Goal: Information Seeking & Learning: Learn about a topic

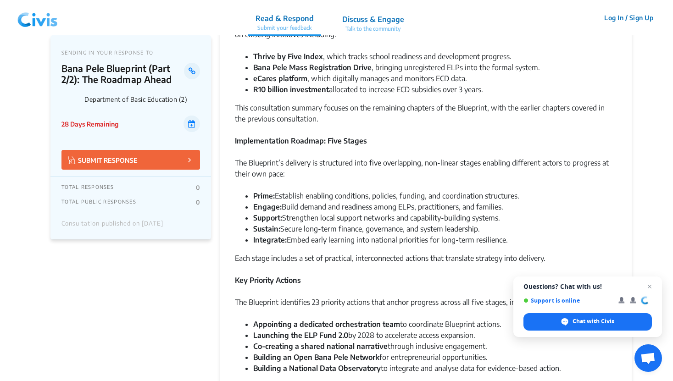
scroll to position [193, 0]
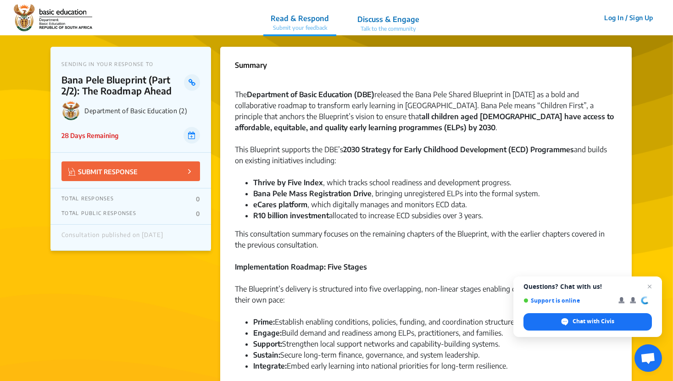
scroll to position [37, 0]
